Goal: Find specific page/section: Find specific page/section

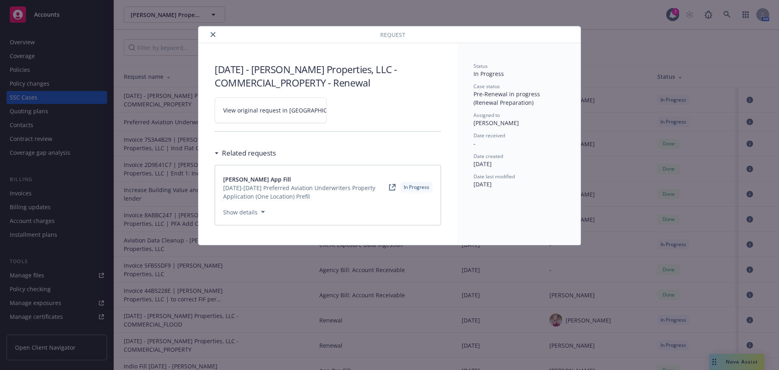
click at [215, 35] on icon "close" at bounding box center [213, 34] width 5 height 5
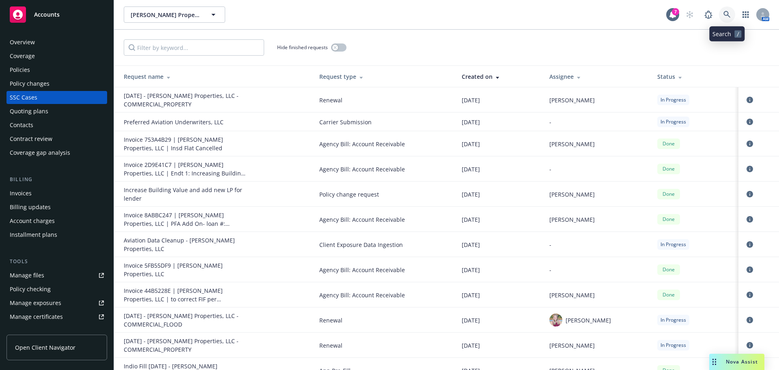
click at [724, 13] on icon at bounding box center [726, 14] width 7 height 7
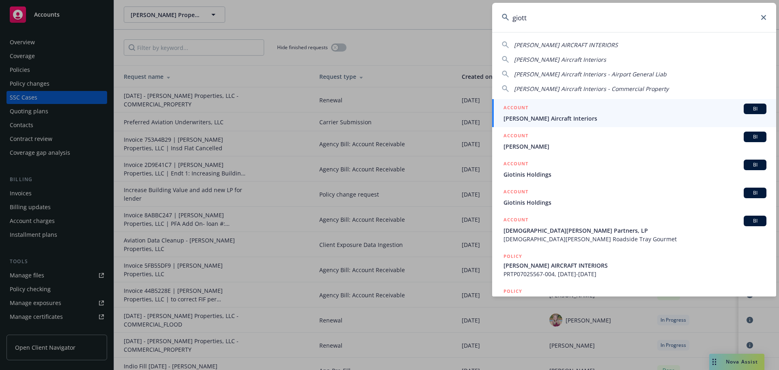
type input "giott"
click at [552, 118] on span "[PERSON_NAME] Aircraft Interiors" at bounding box center [635, 118] width 263 height 9
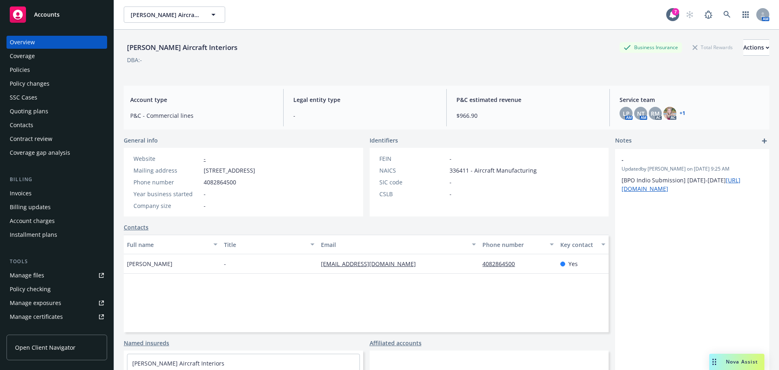
click at [20, 67] on div "Policies" at bounding box center [20, 69] width 20 height 13
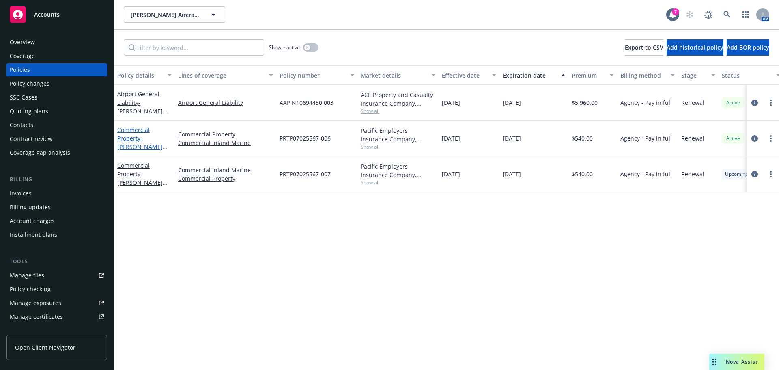
click at [135, 139] on link "Commercial Property - [PERSON_NAME] AIRCRAFT INTERIORS" at bounding box center [139, 147] width 45 height 42
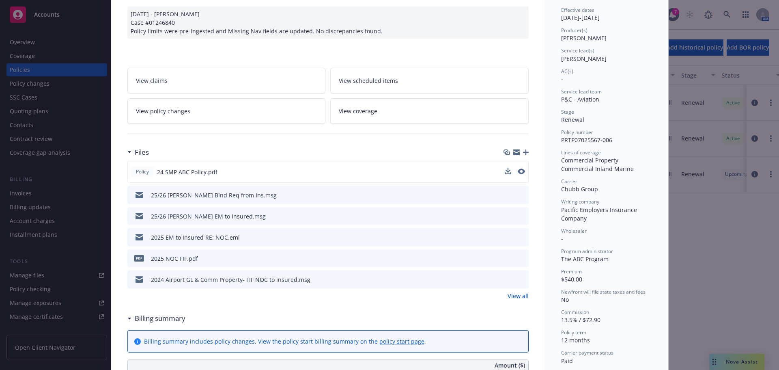
scroll to position [81, 0]
click at [521, 293] on link "View all" at bounding box center [518, 295] width 21 height 9
